Goal: Transaction & Acquisition: Book appointment/travel/reservation

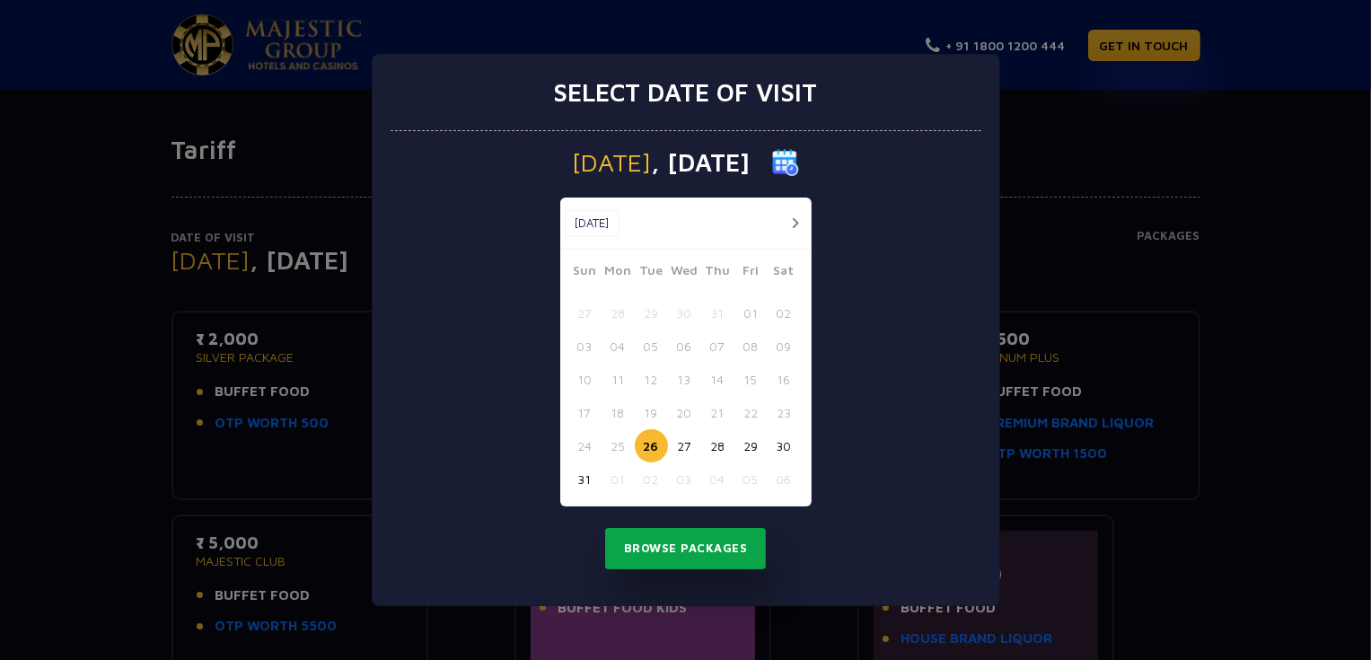
click at [707, 550] on button "Browse Packages" at bounding box center [686, 548] width 162 height 41
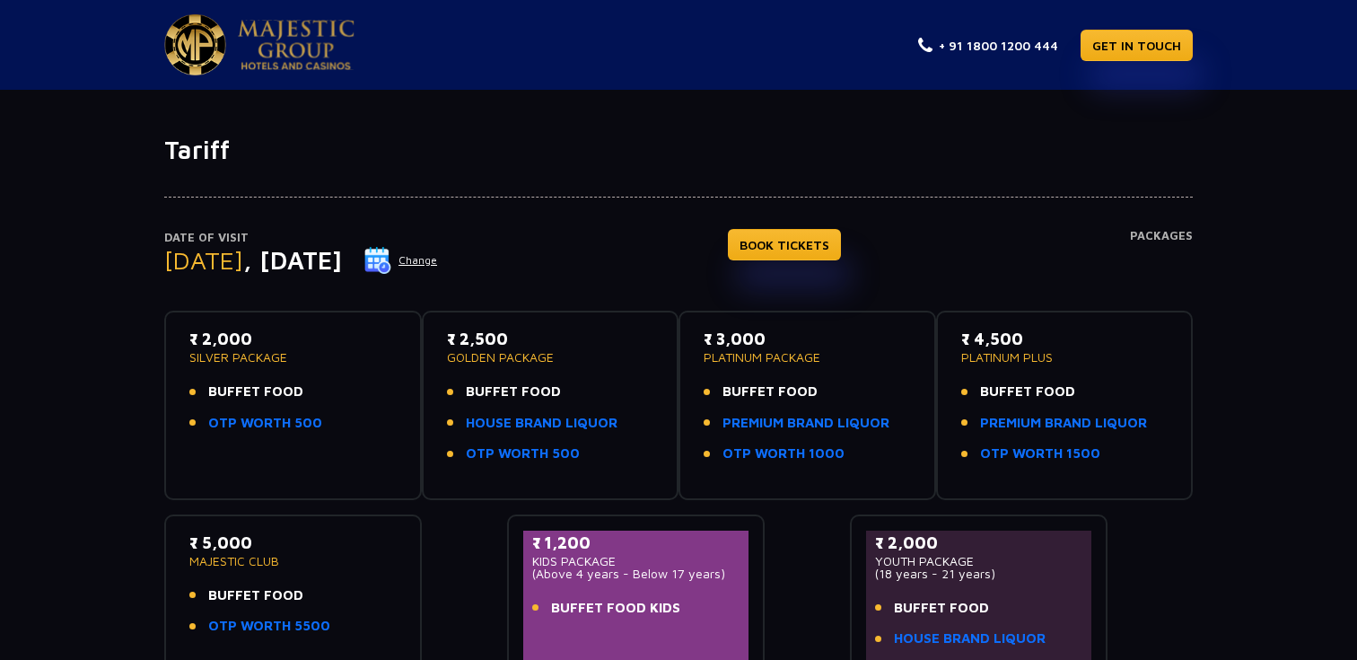
click at [391, 262] on img at bounding box center [377, 260] width 27 height 27
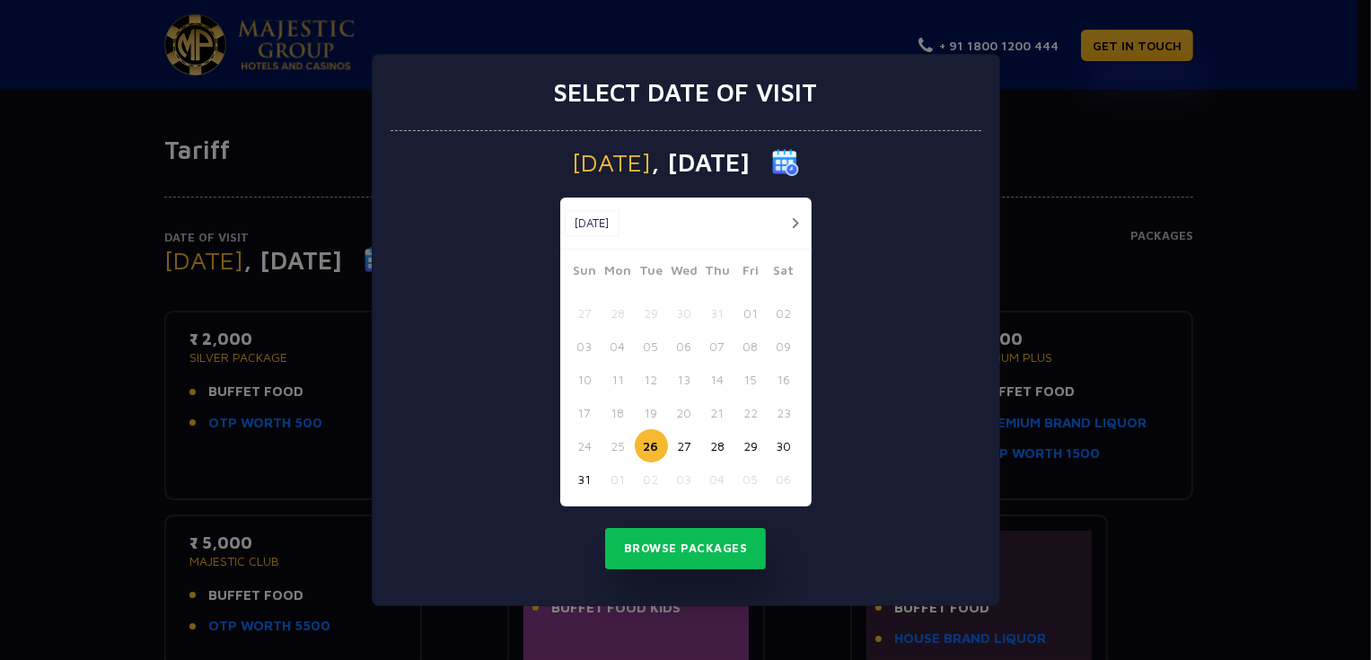
click at [717, 450] on button "28" at bounding box center [717, 445] width 33 height 33
click at [702, 541] on button "Browse Packages" at bounding box center [686, 548] width 162 height 41
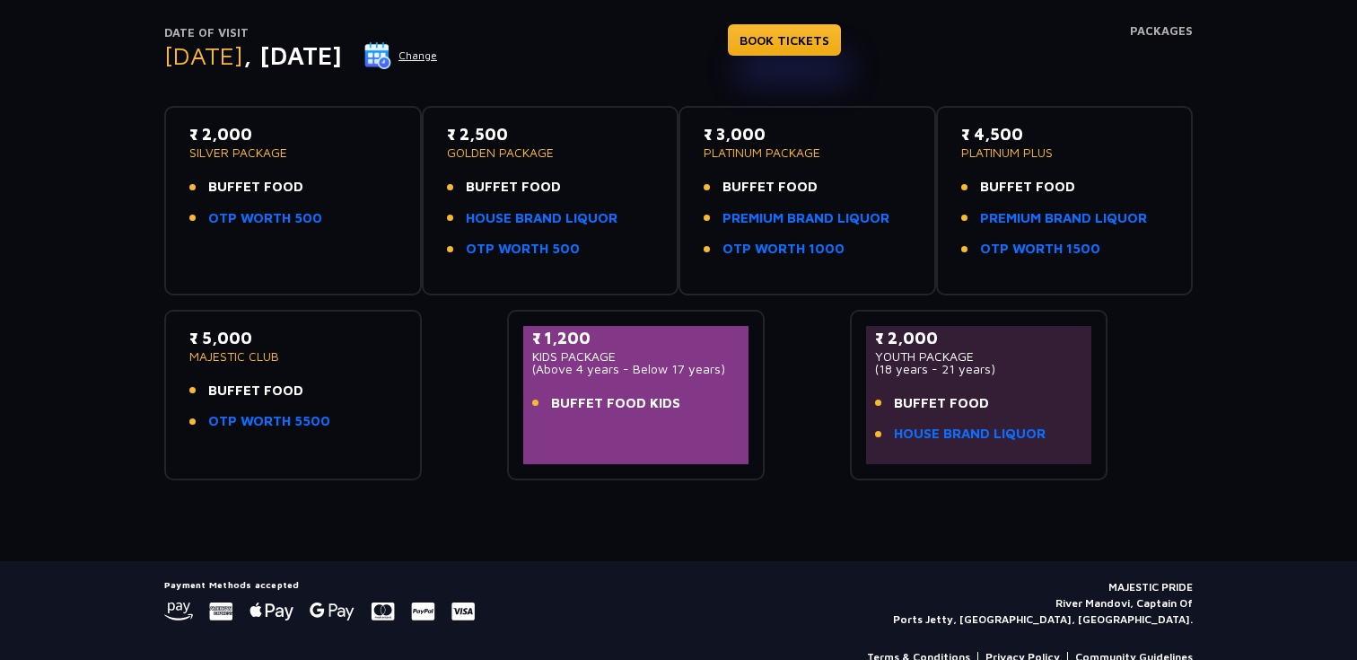
scroll to position [239, 0]
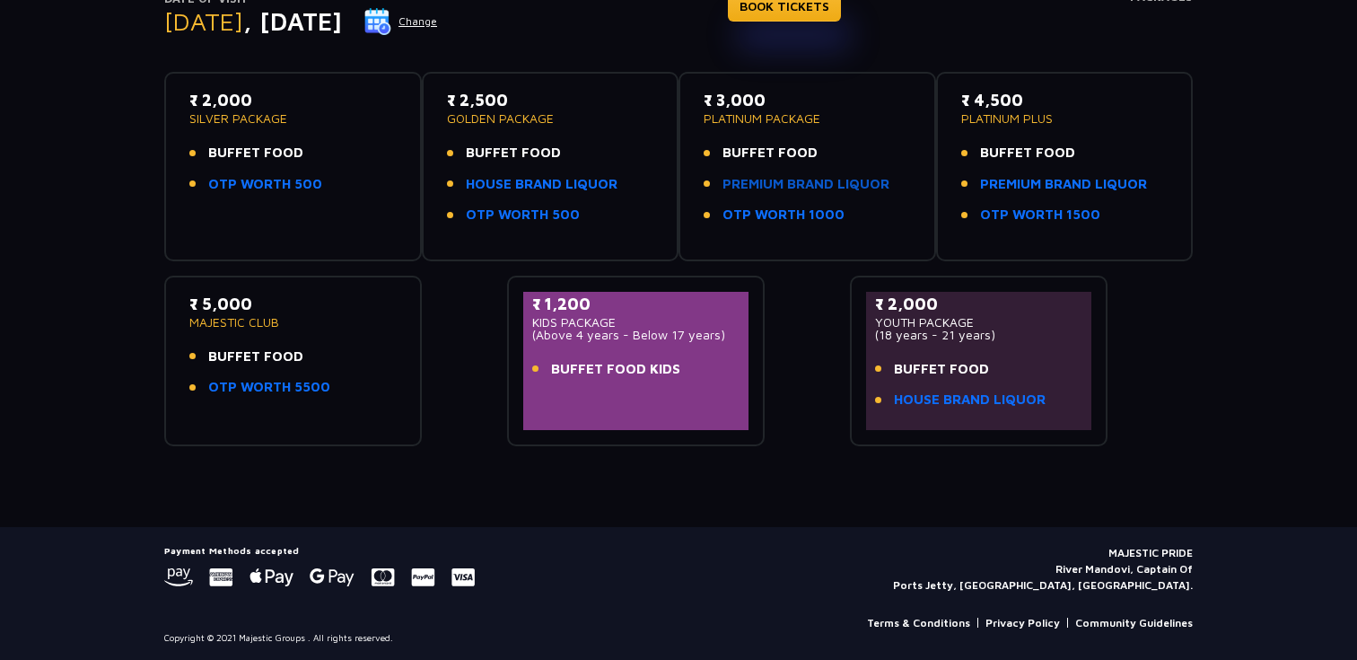
click at [849, 184] on link "PREMIUM BRAND LIQUOR" at bounding box center [806, 184] width 167 height 21
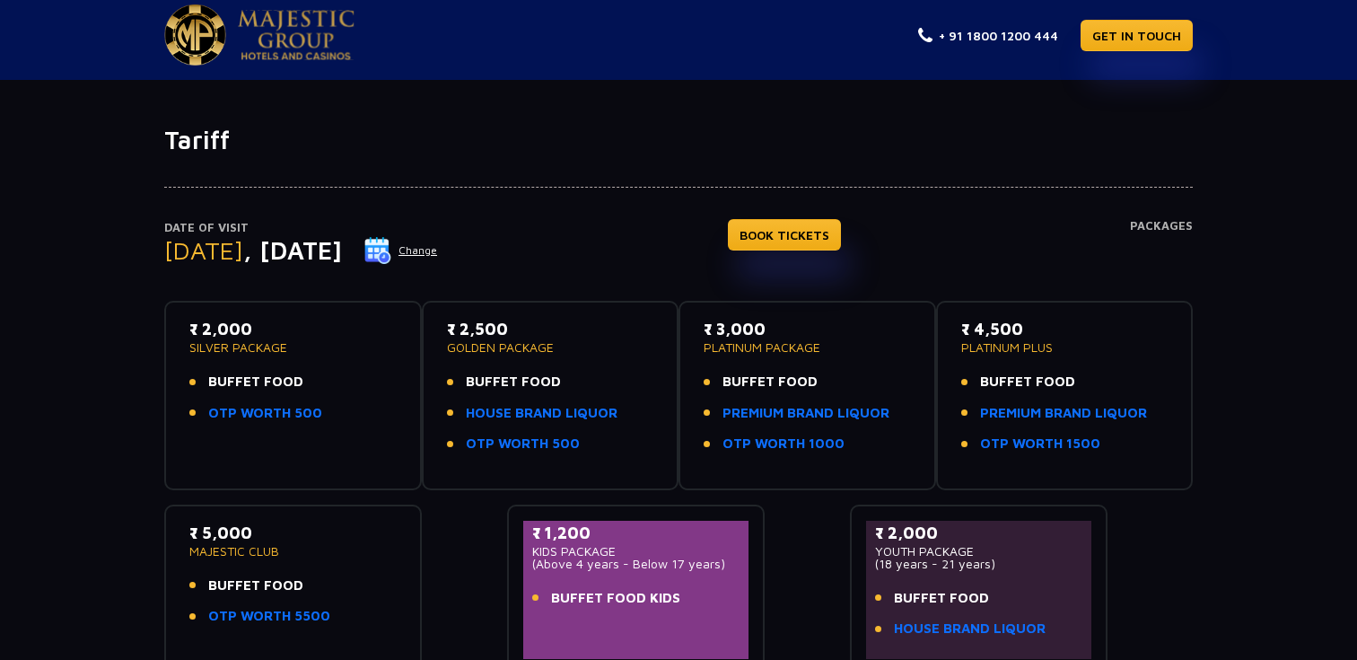
scroll to position [0, 0]
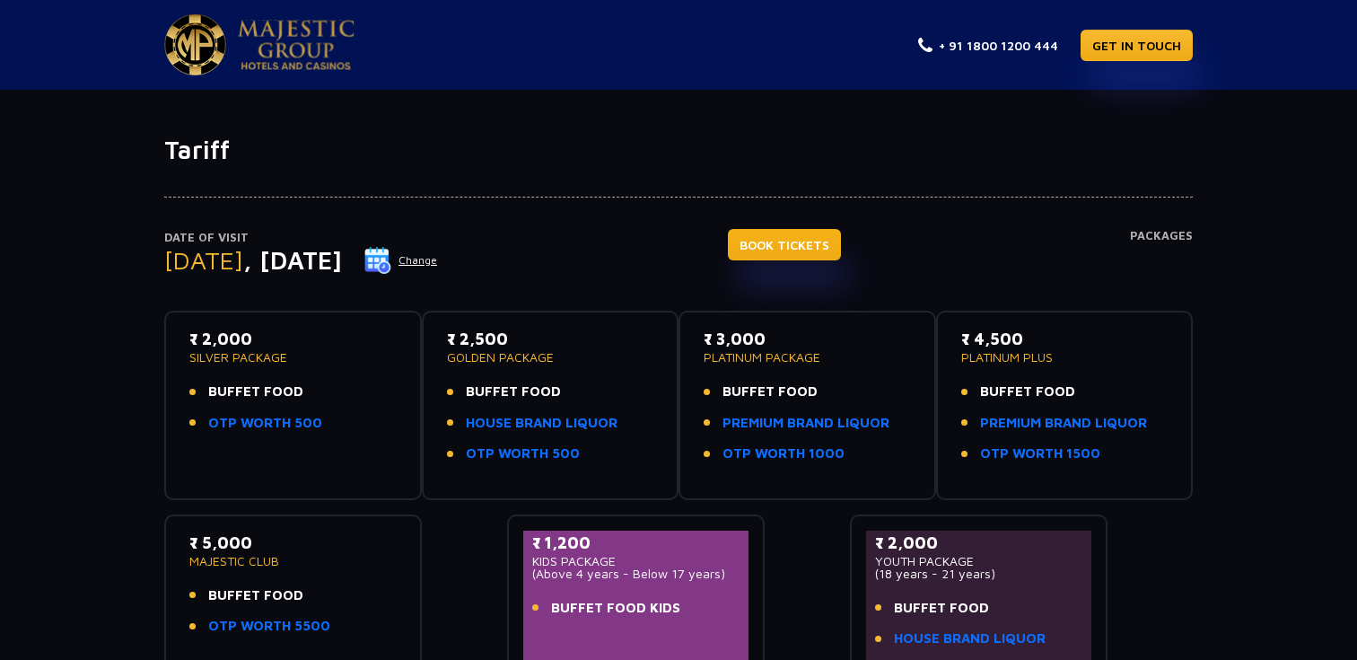
click at [836, 249] on link "BOOK TICKETS" at bounding box center [784, 244] width 113 height 31
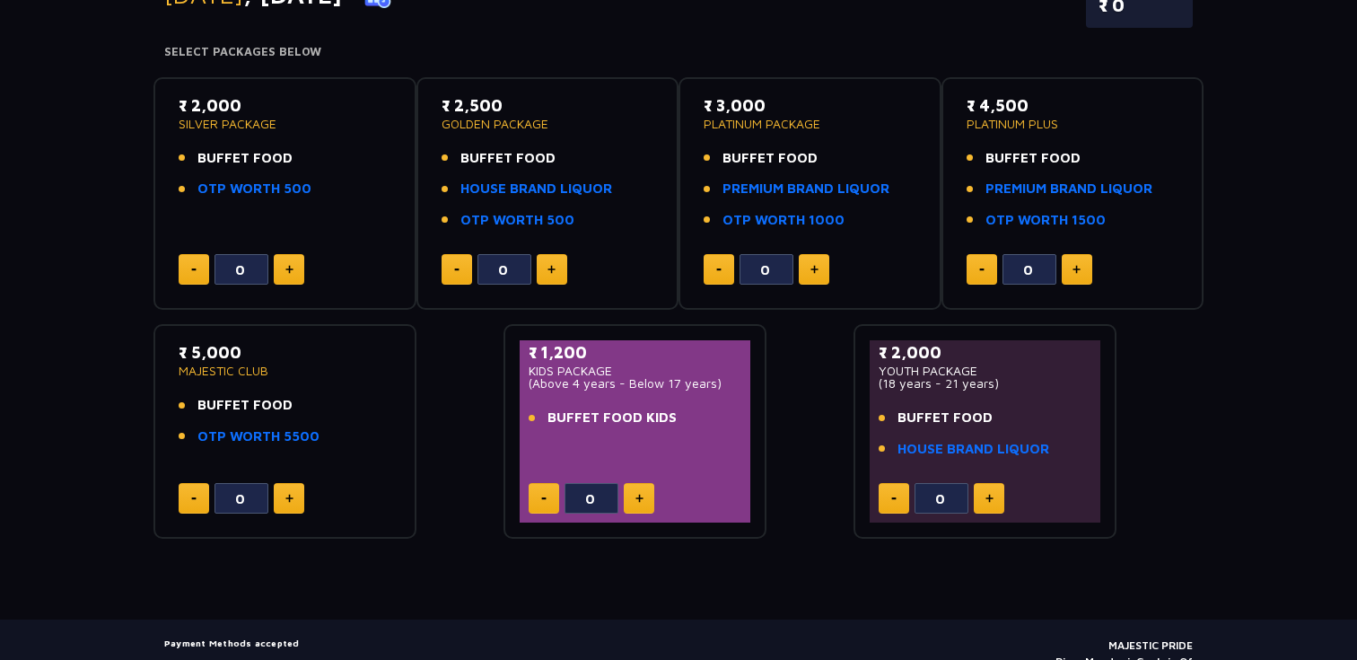
scroll to position [268, 0]
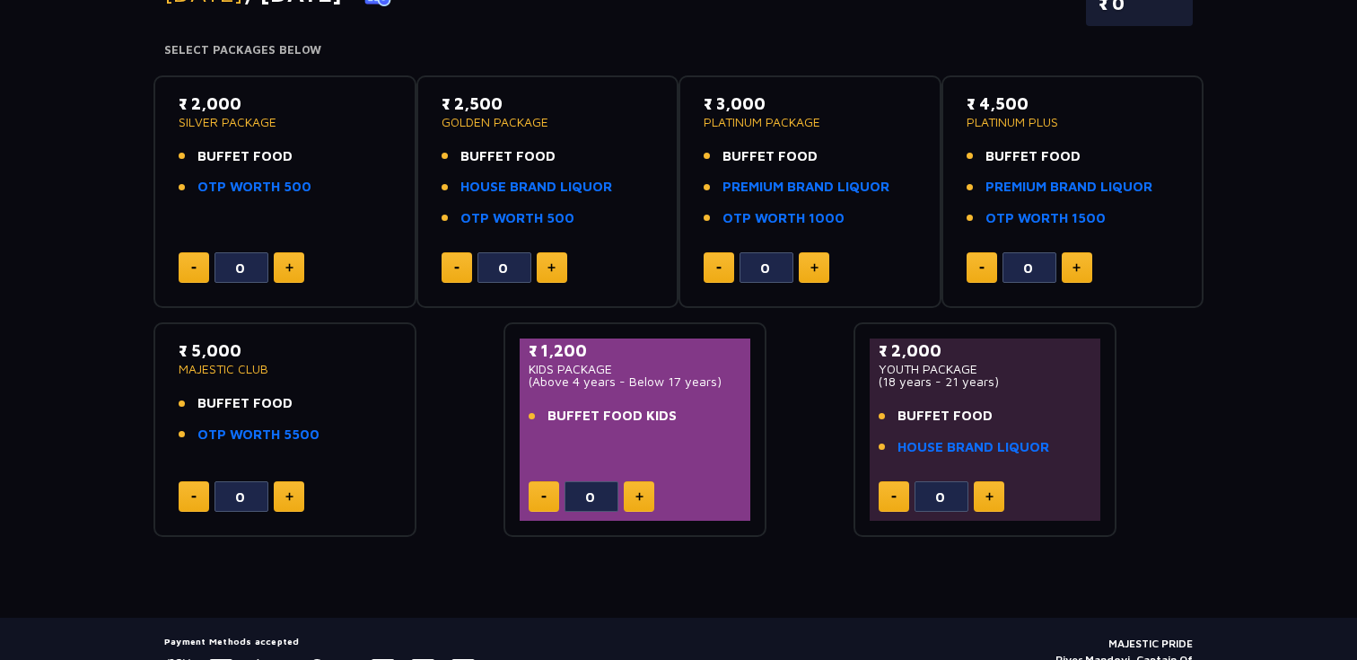
click at [1084, 264] on button at bounding box center [1077, 267] width 31 height 31
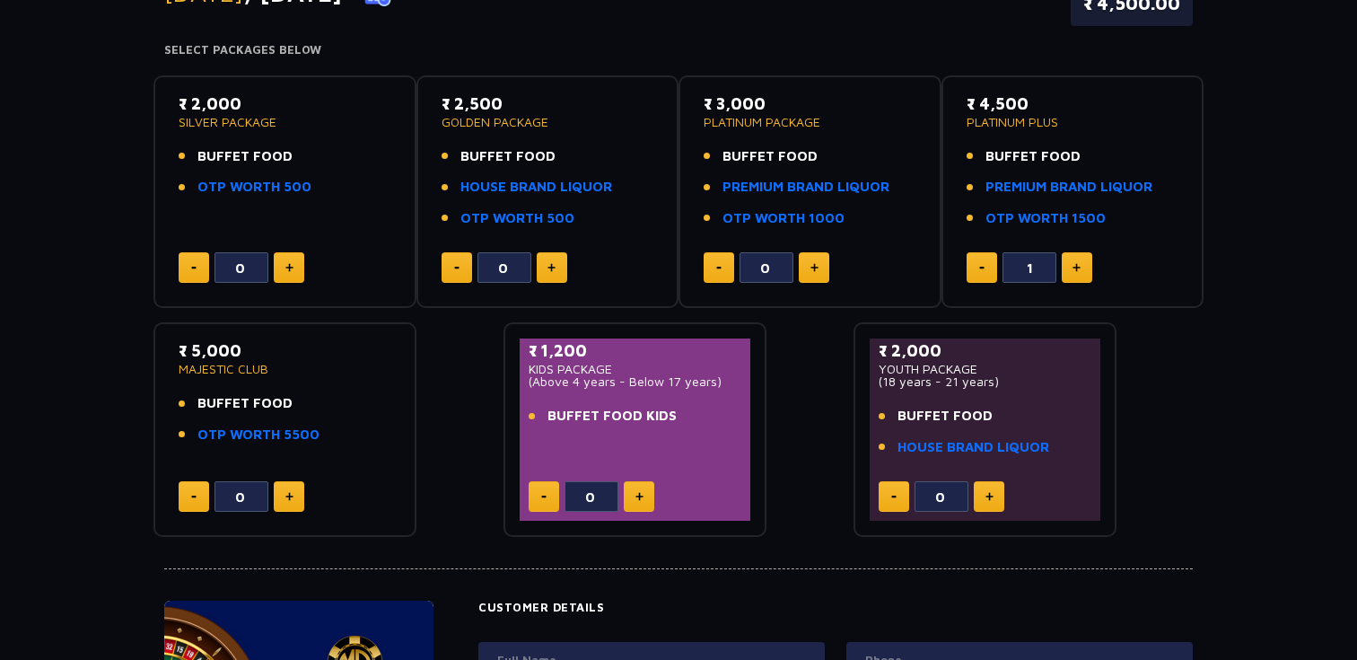
click at [1084, 264] on button at bounding box center [1077, 267] width 31 height 31
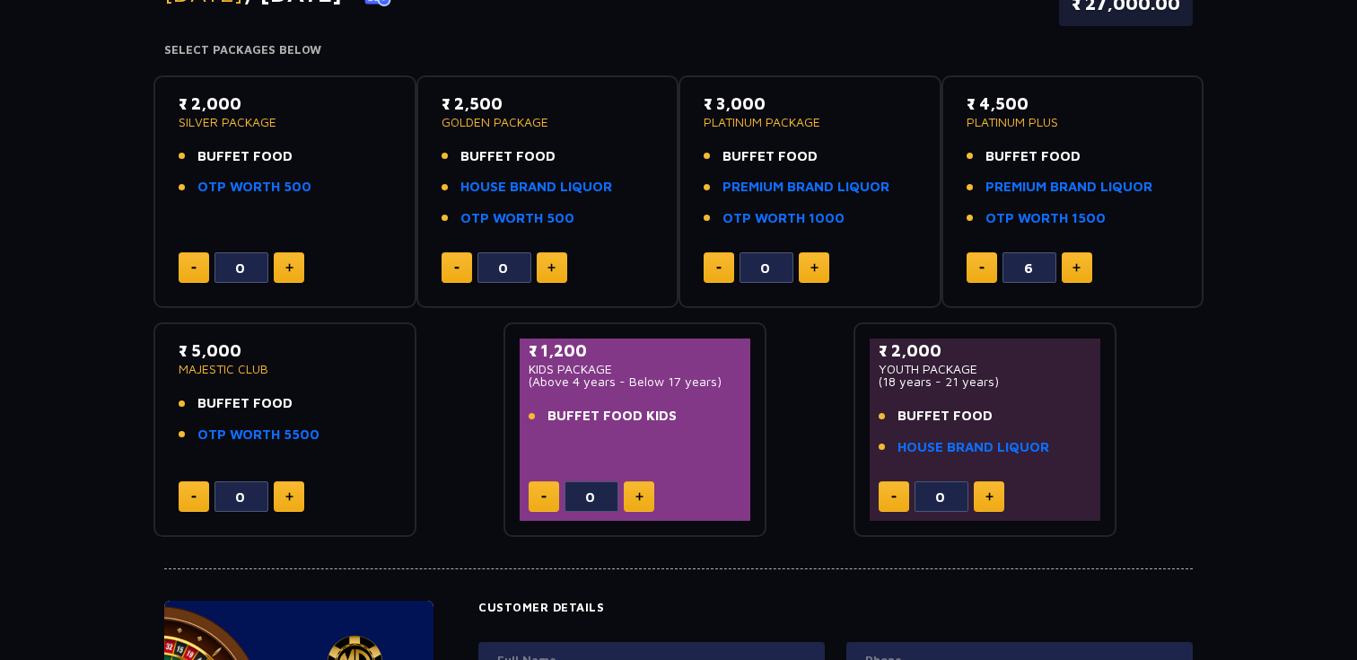
click at [1084, 264] on button at bounding box center [1077, 267] width 31 height 31
type input "9"
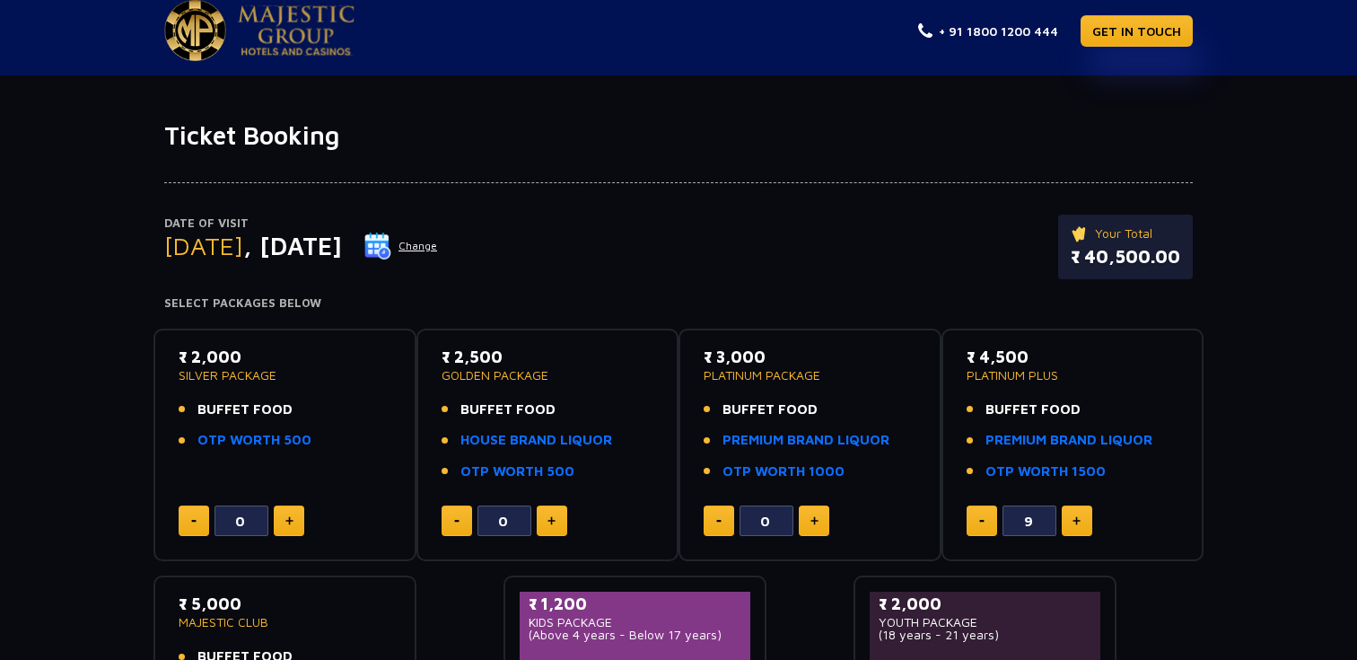
scroll to position [0, 0]
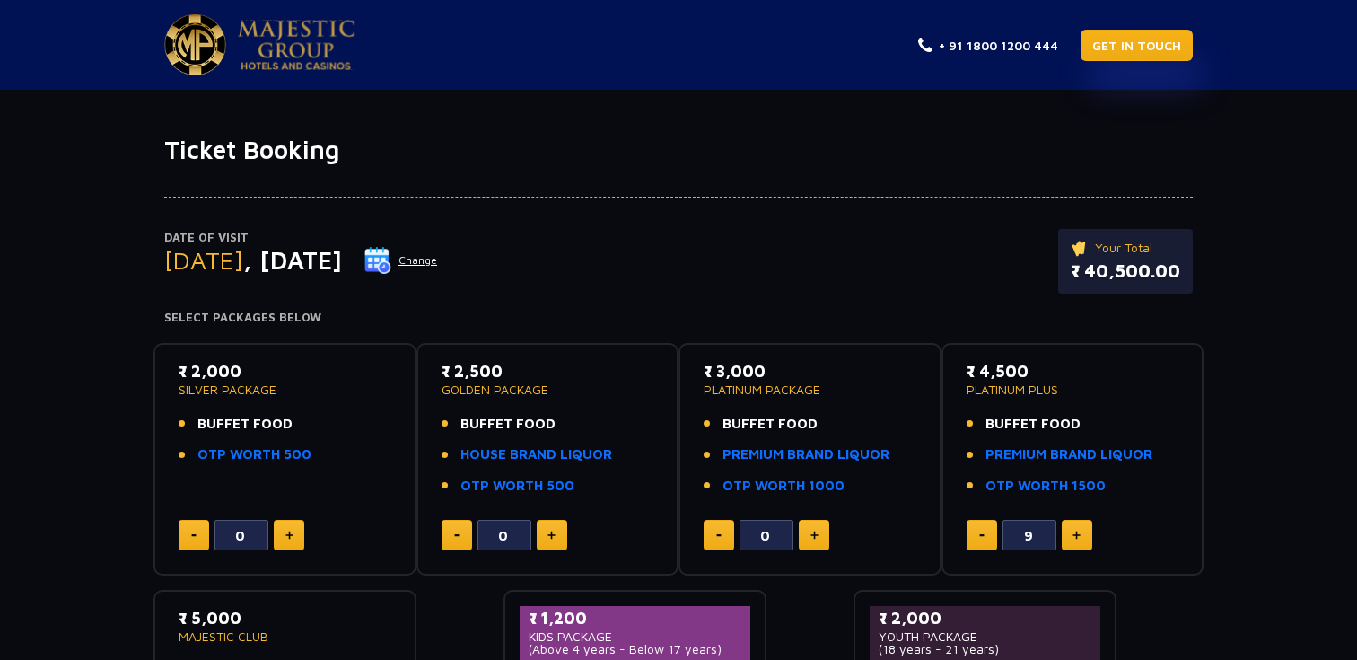
click at [1126, 44] on link "GET IN TOUCH" at bounding box center [1137, 45] width 112 height 31
